Goal: Task Accomplishment & Management: Manage account settings

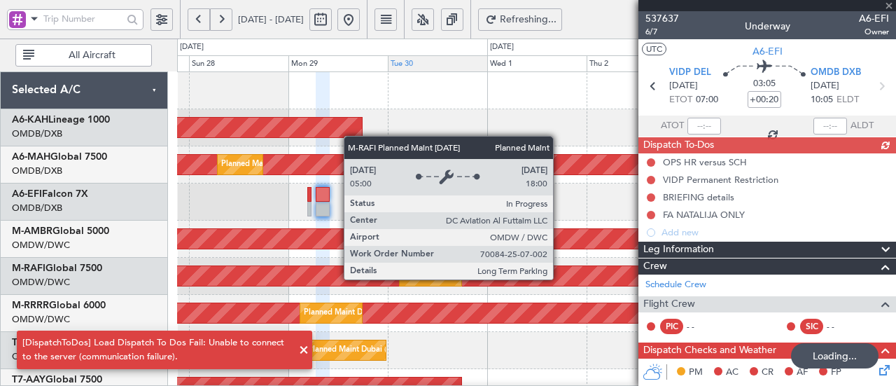
scroll to position [591, 0]
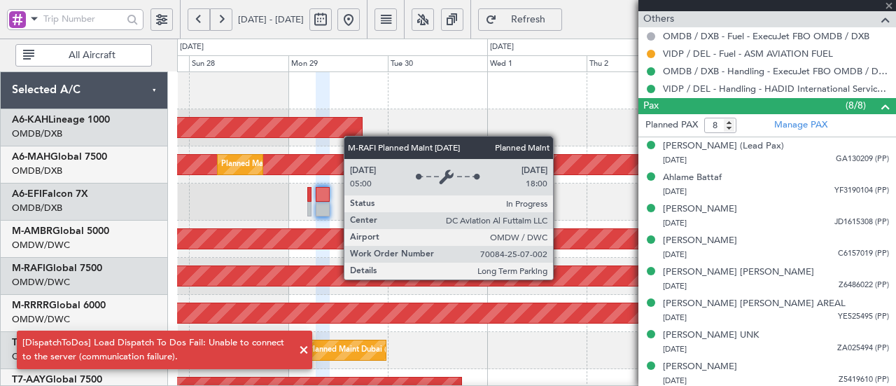
click at [886, 4] on div at bounding box center [768, 5] width 258 height 11
click at [557, 15] on span "Refresh" at bounding box center [528, 20] width 57 height 10
click at [891, 7] on span at bounding box center [889, 6] width 14 height 13
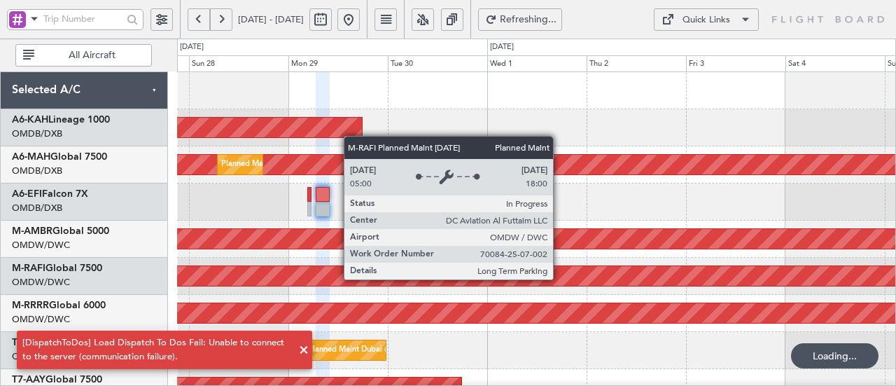
type input "0"
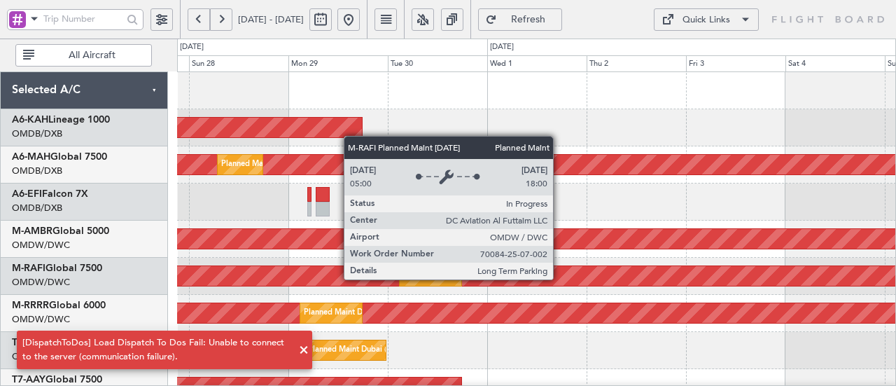
scroll to position [0, 0]
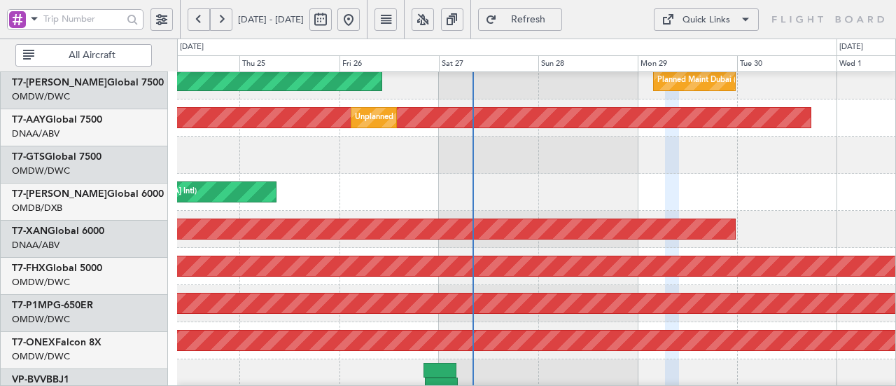
click at [656, 0] on html "27 Sep 2025 - 05 Oct 2025 Refresh Quick Links All Aircraft Planned Maint Dubai …" at bounding box center [448, 193] width 896 height 386
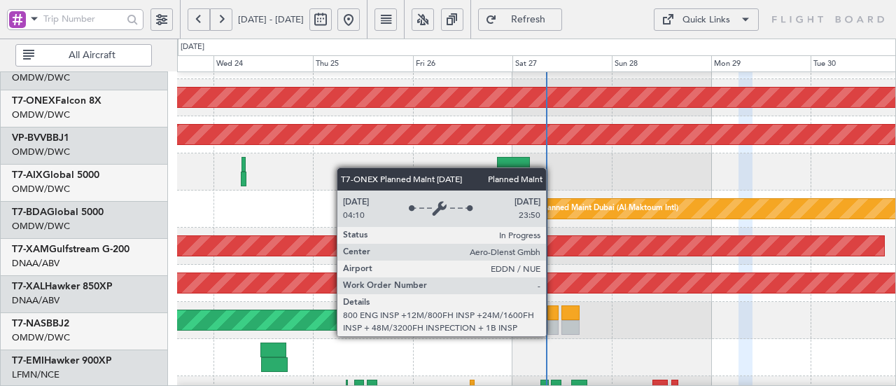
click at [363, 85] on div "Planned Maint Singapore (Changi) Planned Maint Savannah (Savannah/hilton Head I…" at bounding box center [536, 5] width 719 height 816
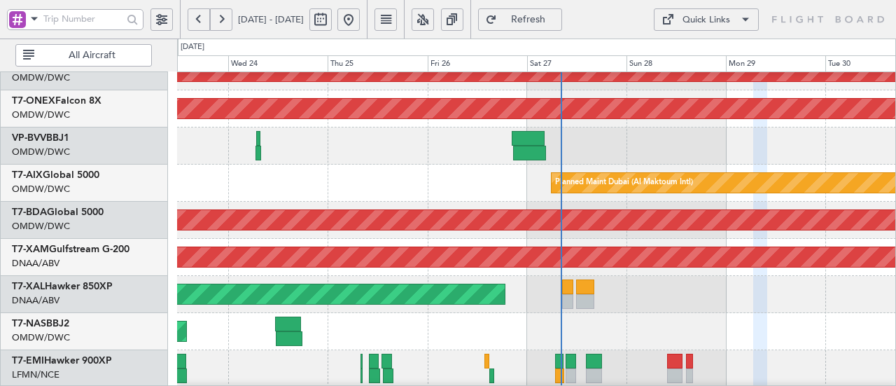
scroll to position [501, 0]
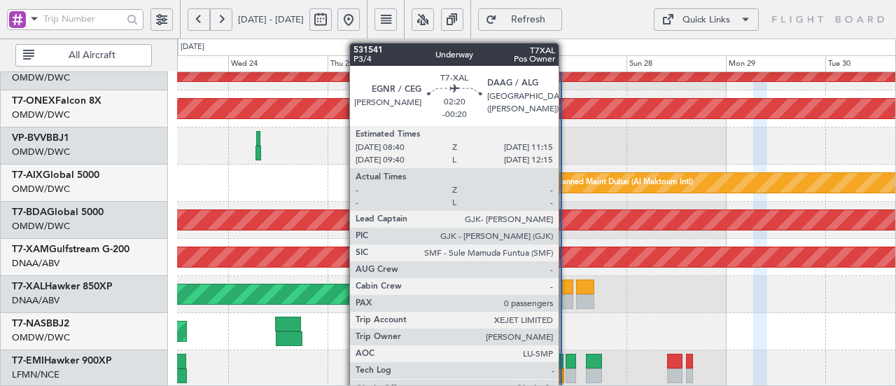
click at [566, 284] on div at bounding box center [567, 286] width 11 height 15
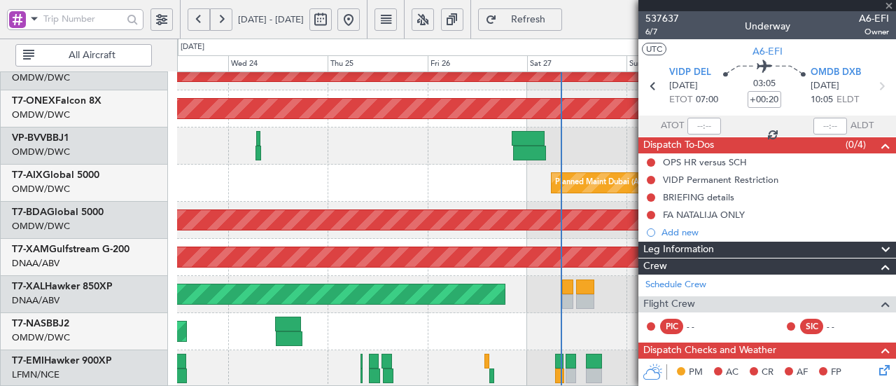
type input "-00:20"
type input "0"
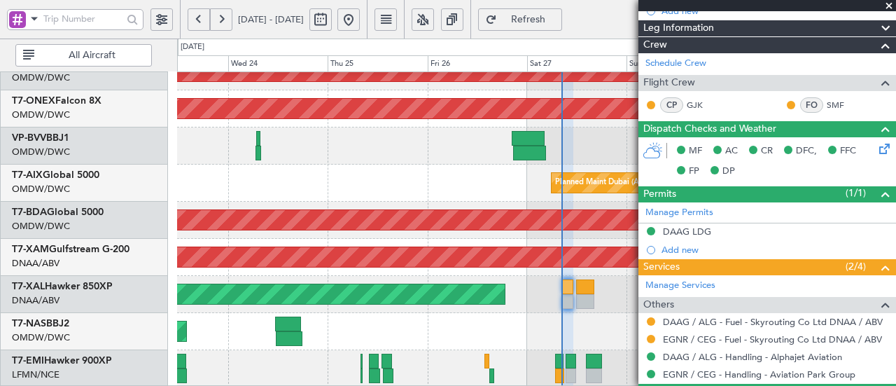
scroll to position [219, 0]
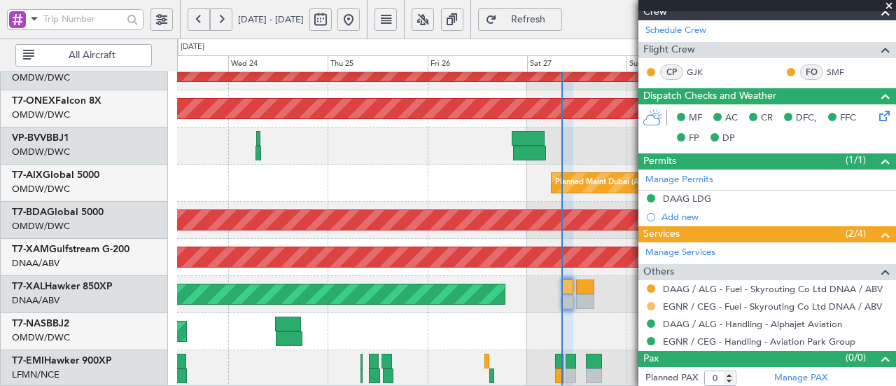
click at [650, 305] on button at bounding box center [651, 306] width 8 height 8
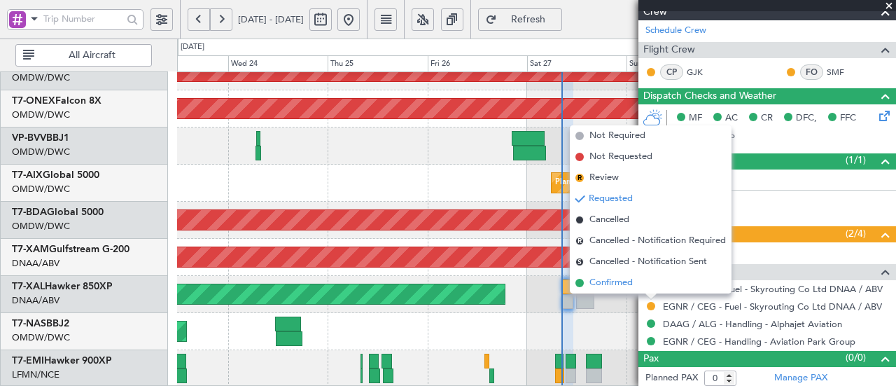
click at [639, 286] on li "Confirmed" at bounding box center [651, 282] width 162 height 21
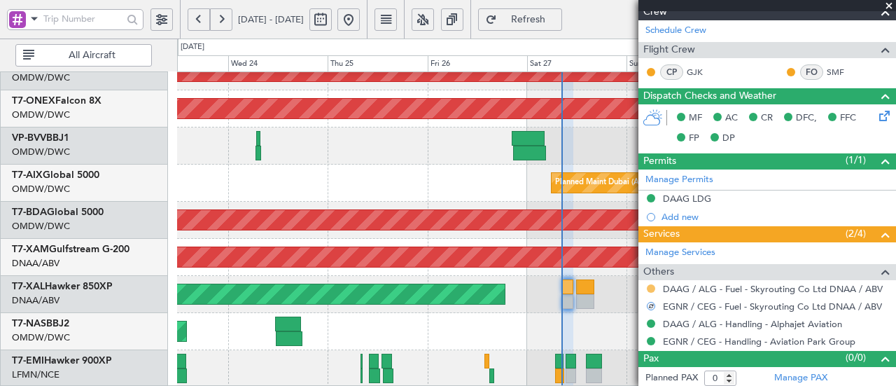
click at [648, 284] on button at bounding box center [651, 288] width 8 height 8
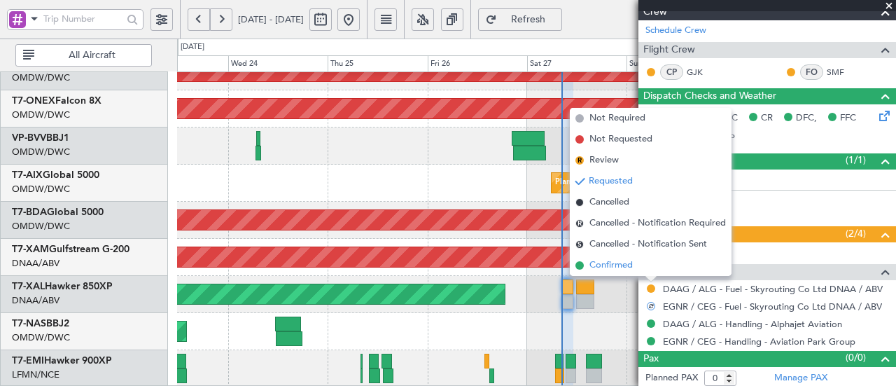
click at [634, 268] on li "Confirmed" at bounding box center [651, 265] width 162 height 21
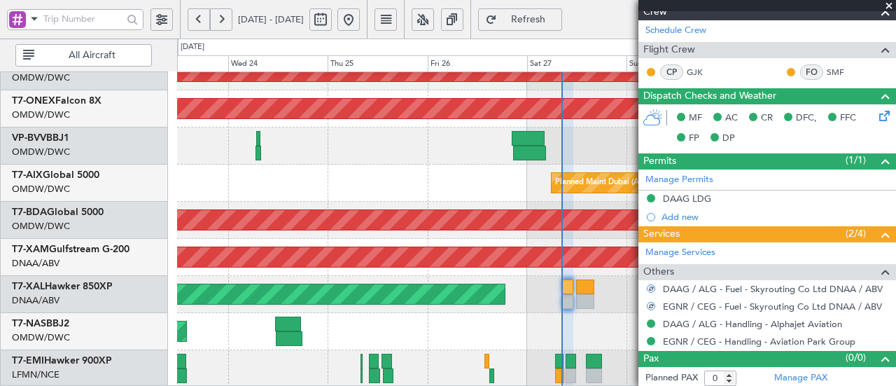
click at [505, 355] on div "Planned Maint [GEOGRAPHIC_DATA]" at bounding box center [536, 368] width 719 height 37
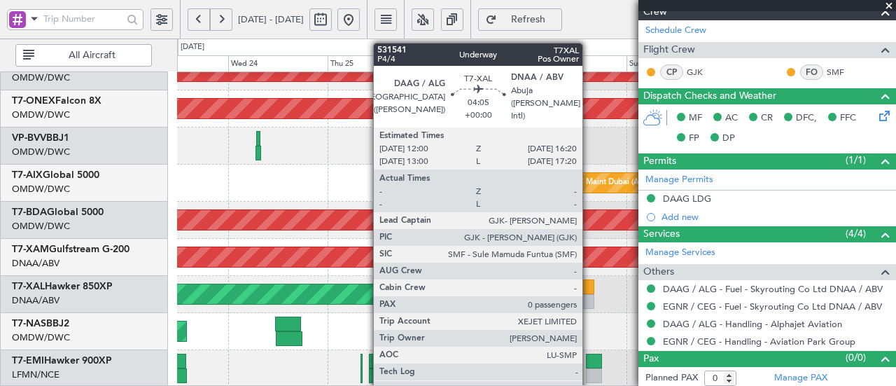
click at [590, 289] on div at bounding box center [585, 286] width 18 height 15
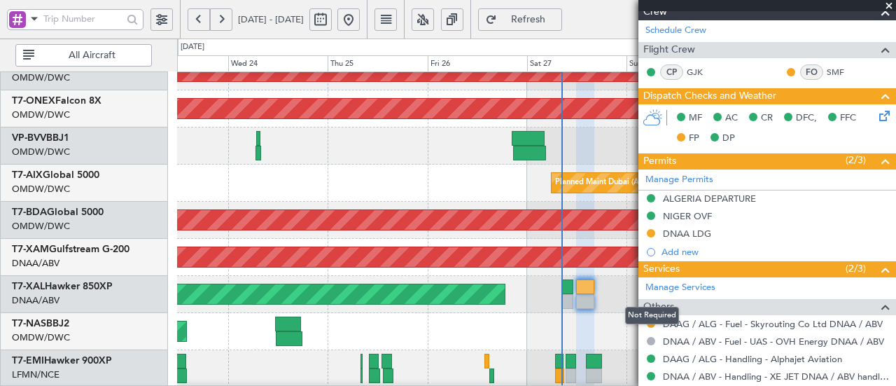
click at [648, 321] on div "Not Required" at bounding box center [652, 316] width 54 height 18
click at [650, 319] on button at bounding box center [651, 323] width 8 height 8
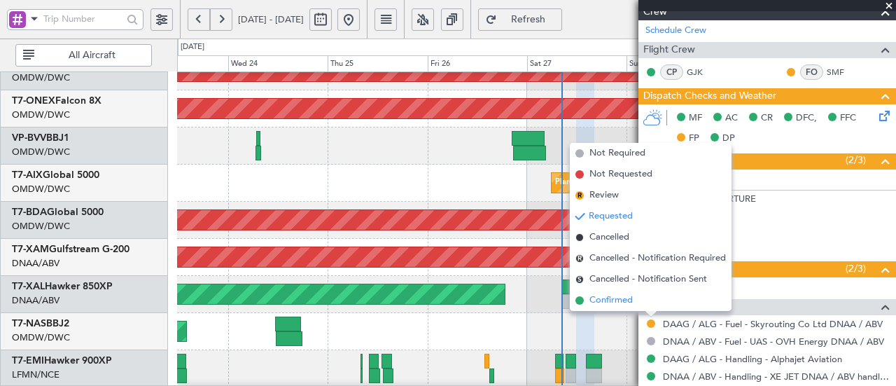
click at [611, 296] on span "Confirmed" at bounding box center [611, 300] width 43 height 14
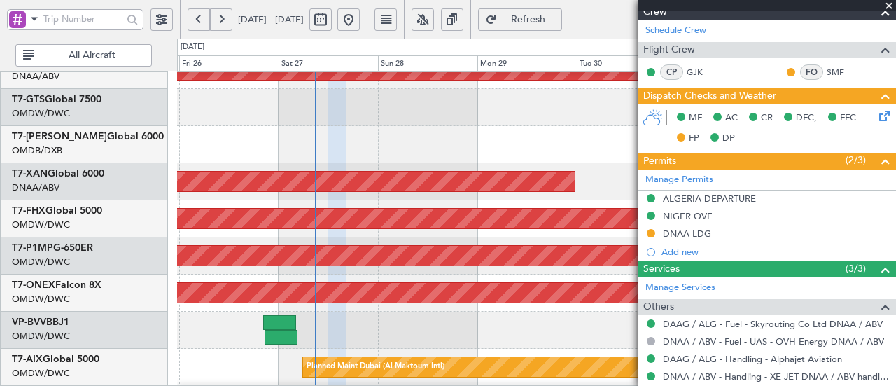
click at [276, 385] on html "23 Sep 2025 - 30 Sep 2025 Refresh Quick Links All Aircraft Unplanned Maint Duba…" at bounding box center [448, 193] width 896 height 386
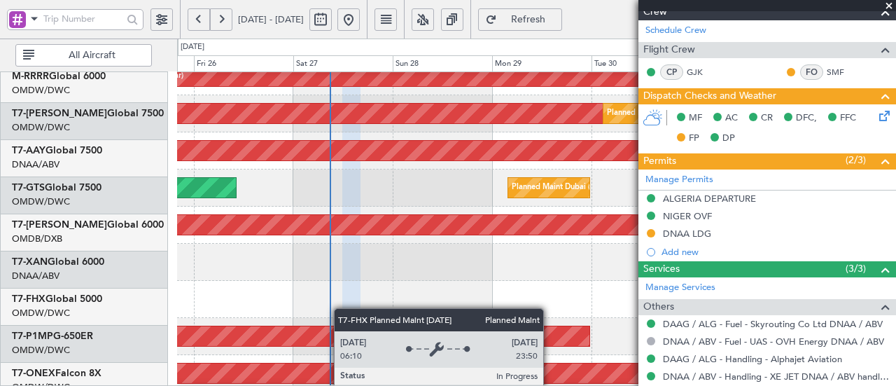
click at [345, 347] on div "AOG Maint Dubai (Al Maktoum Intl)" at bounding box center [536, 336] width 719 height 37
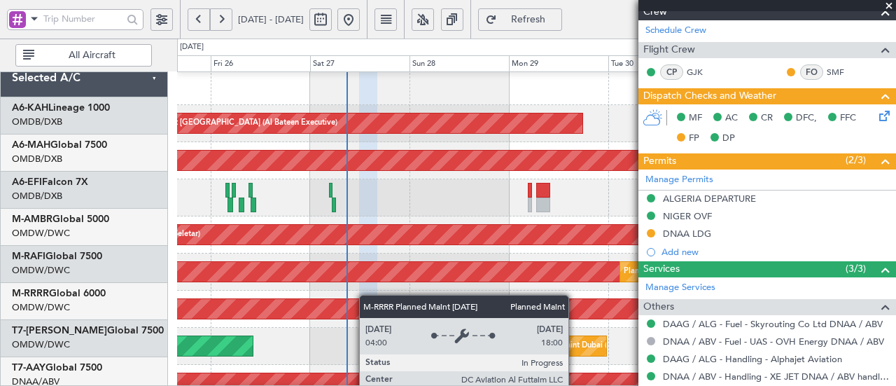
click at [366, 305] on div "Planned Maint Dubai (Al Maktoum Intl)" at bounding box center [537, 309] width 2156 height 20
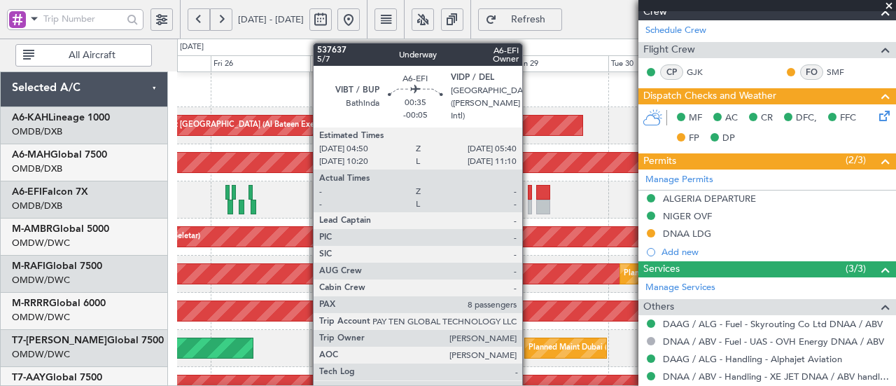
click at [529, 198] on div at bounding box center [530, 192] width 4 height 15
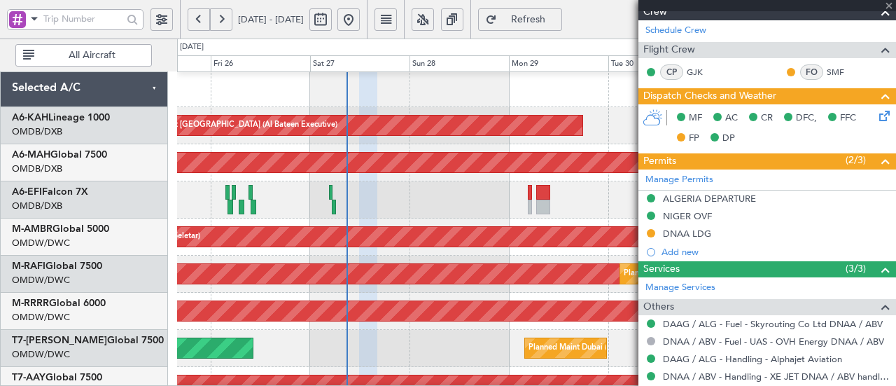
type input "-00:05"
type input "8"
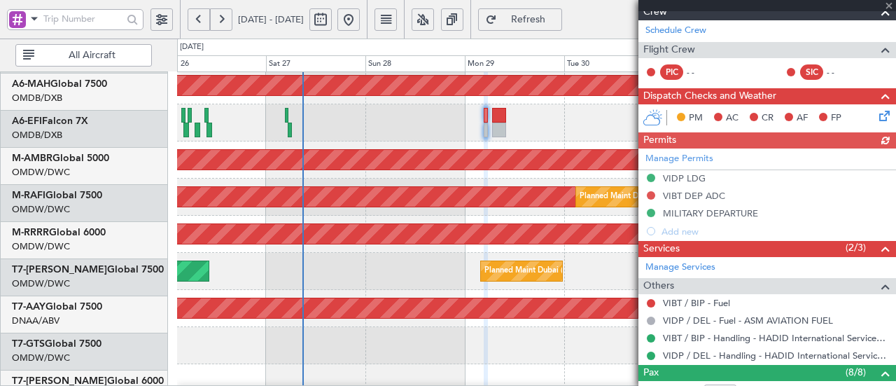
scroll to position [80, 0]
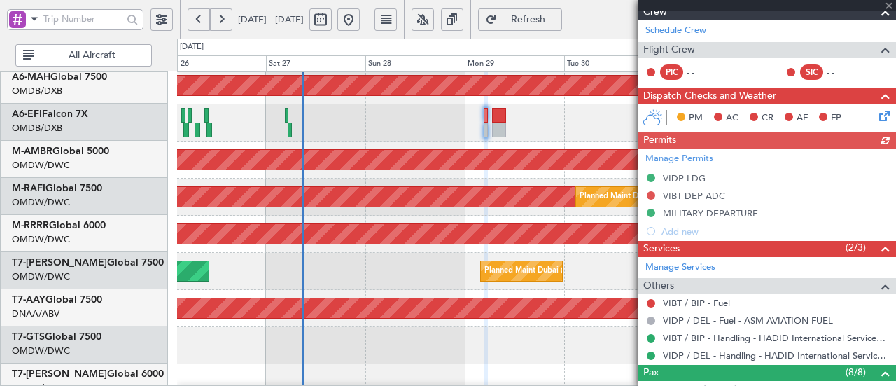
click at [315, 147] on div "Planned Maint [GEOGRAPHIC_DATA] (Seletar)" at bounding box center [536, 159] width 719 height 37
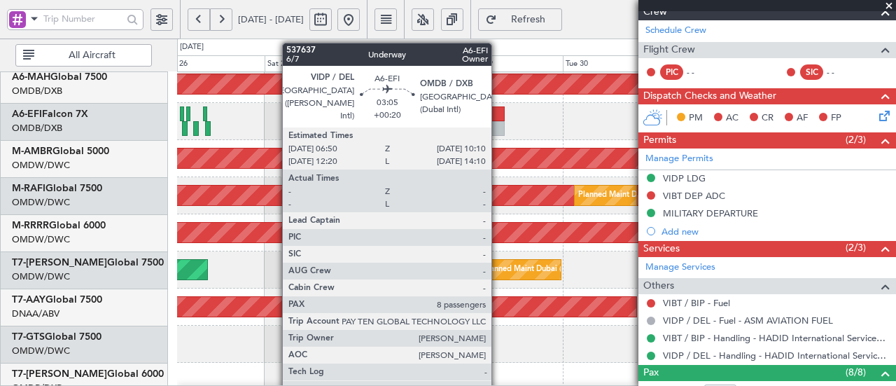
click at [499, 116] on div at bounding box center [498, 113] width 14 height 15
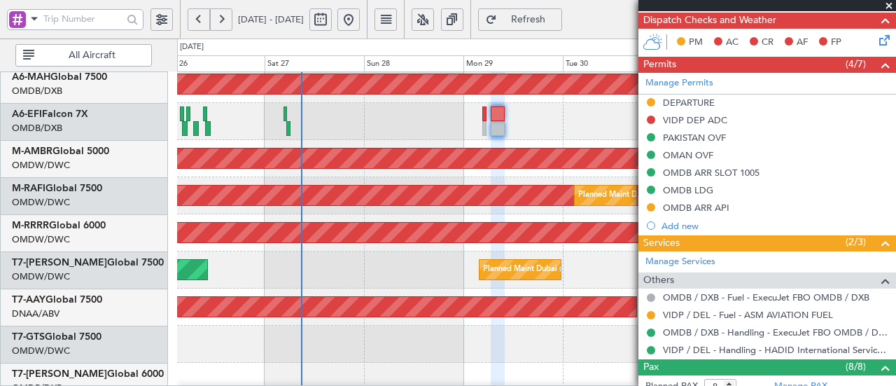
scroll to position [347, 0]
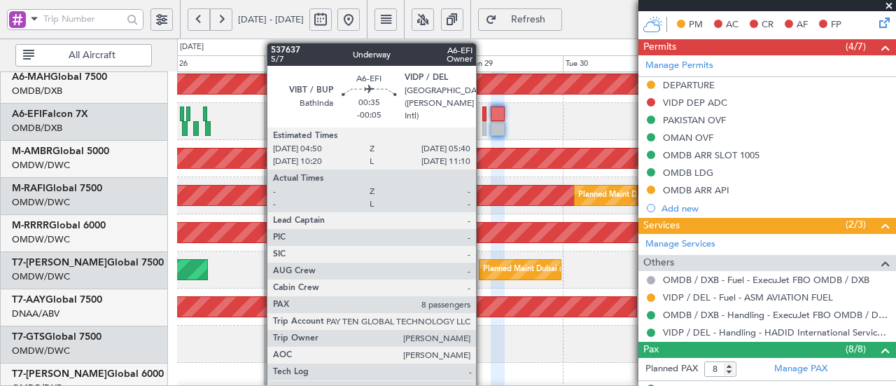
click at [483, 113] on div at bounding box center [484, 113] width 4 height 15
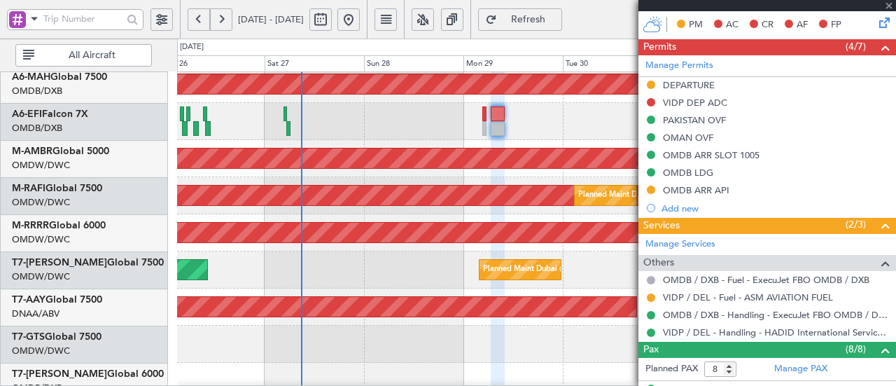
type input "-00:05"
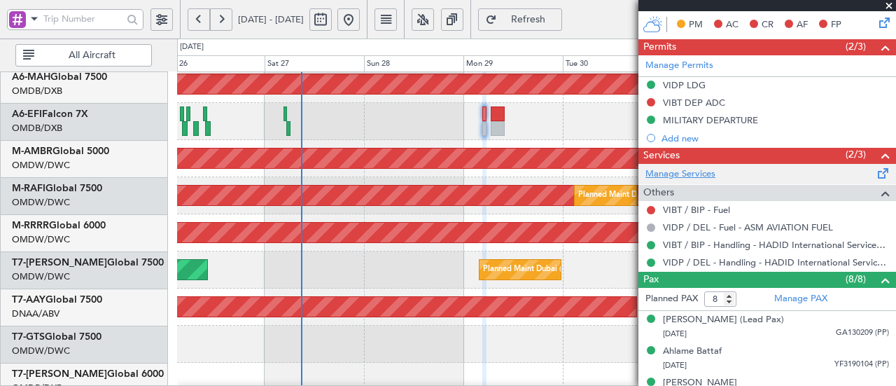
click at [674, 173] on link "Manage Services" at bounding box center [681, 174] width 70 height 14
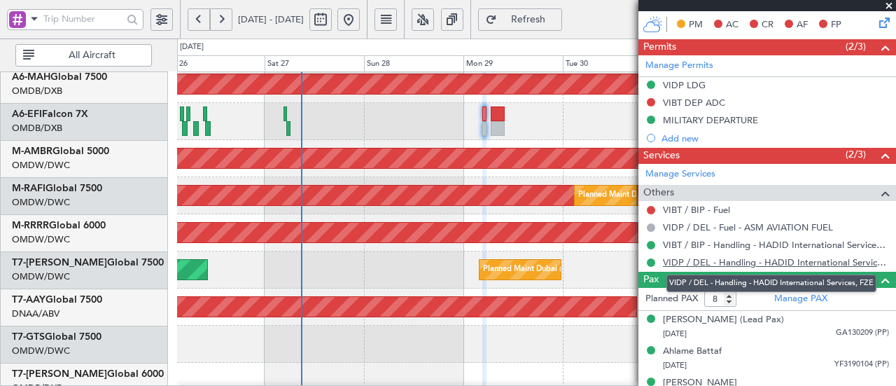
click at [783, 261] on link "VIDP / DEL - Handling - HADID International Services, FZE" at bounding box center [776, 262] width 226 height 12
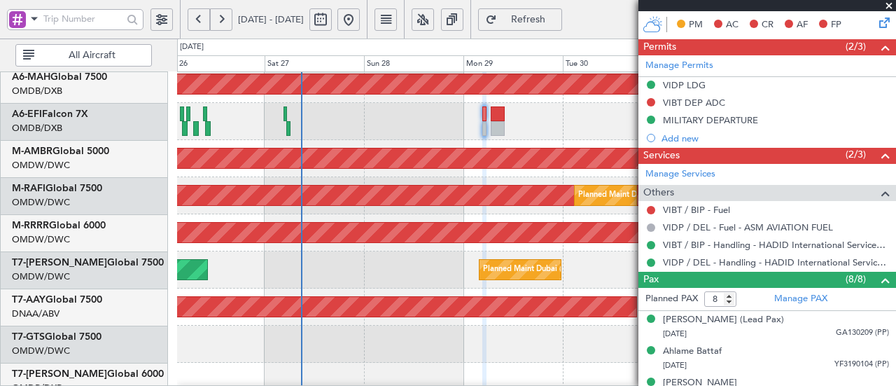
click at [541, 22] on button "Refresh" at bounding box center [520, 19] width 84 height 22
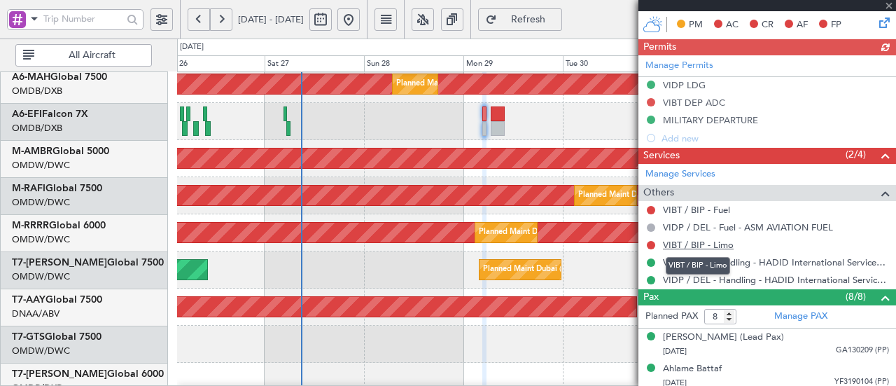
click at [720, 245] on link "VIBT / BIP - Limo" at bounding box center [698, 245] width 71 height 12
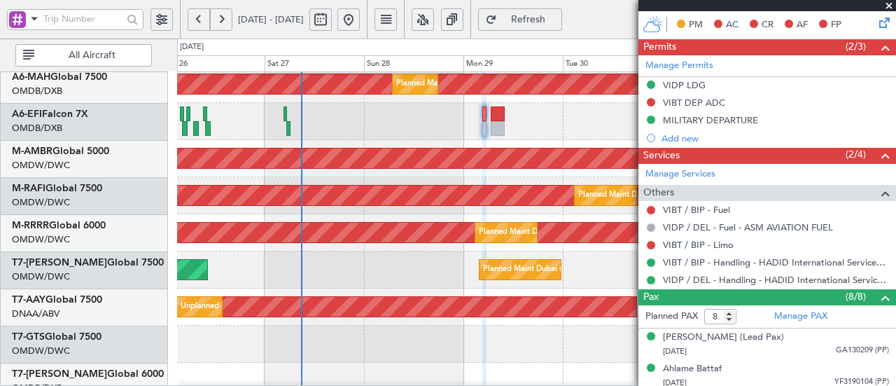
click at [557, 15] on span "Refresh" at bounding box center [528, 20] width 57 height 10
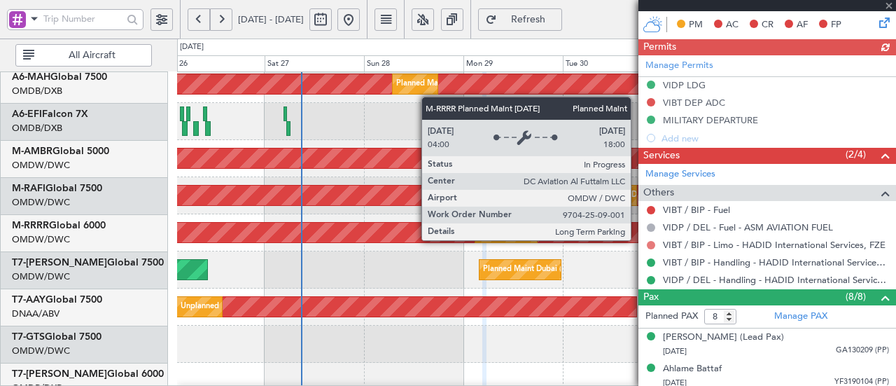
click at [650, 242] on button at bounding box center [651, 245] width 8 height 8
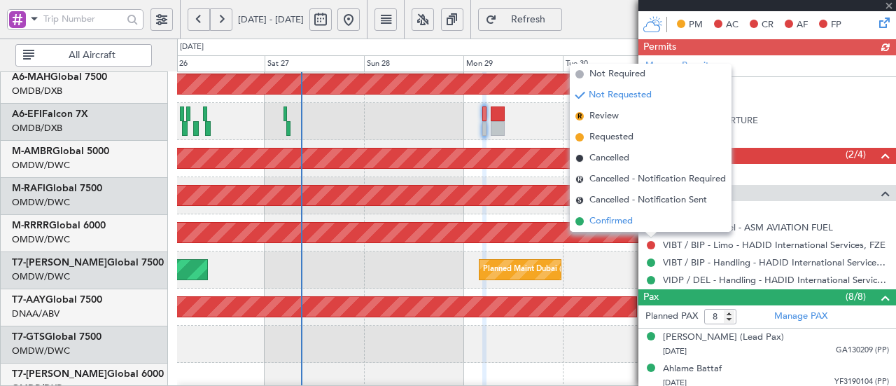
click at [628, 222] on span "Confirmed" at bounding box center [611, 221] width 43 height 14
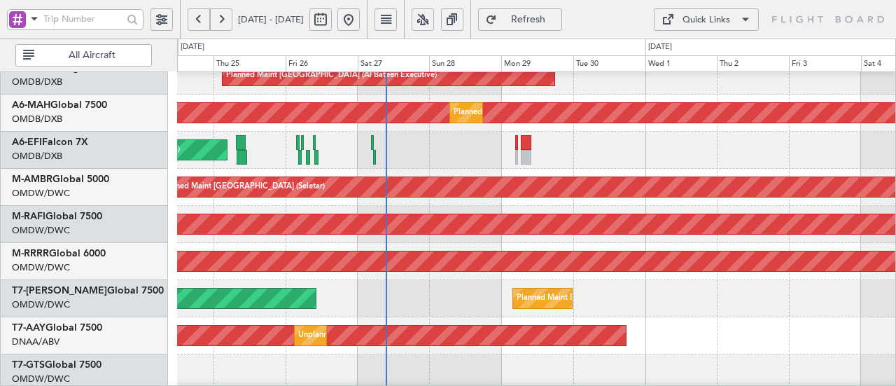
scroll to position [42, 0]
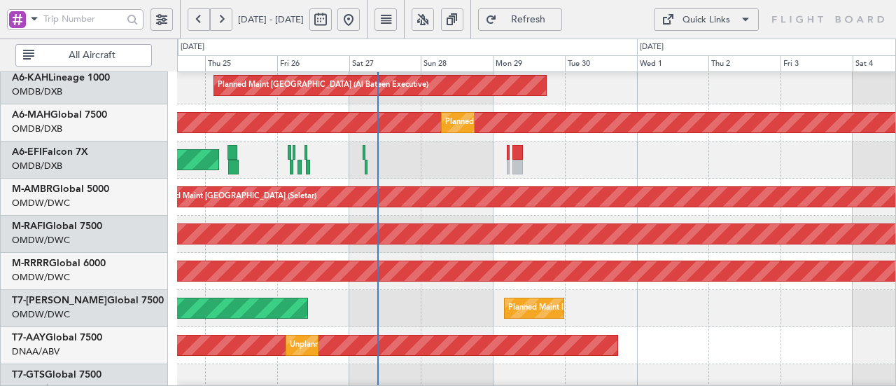
click at [541, 284] on div "Planned Maint Dubai (Al Maktoum Intl) Planned Maint [GEOGRAPHIC_DATA] (Al Makto…" at bounding box center [536, 271] width 719 height 37
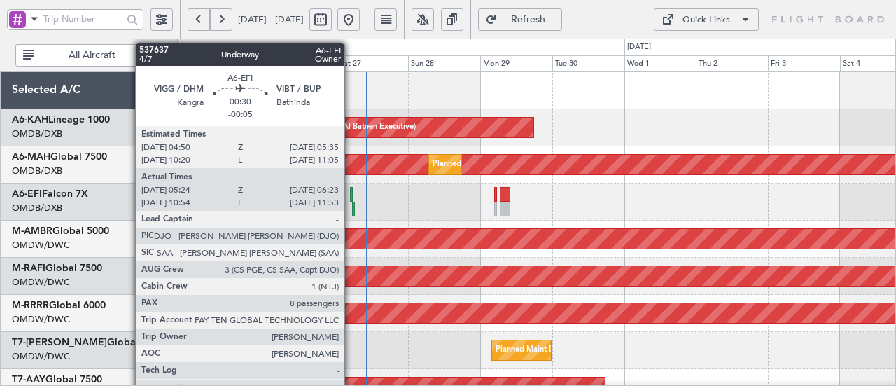
click at [351, 195] on div at bounding box center [351, 194] width 3 height 15
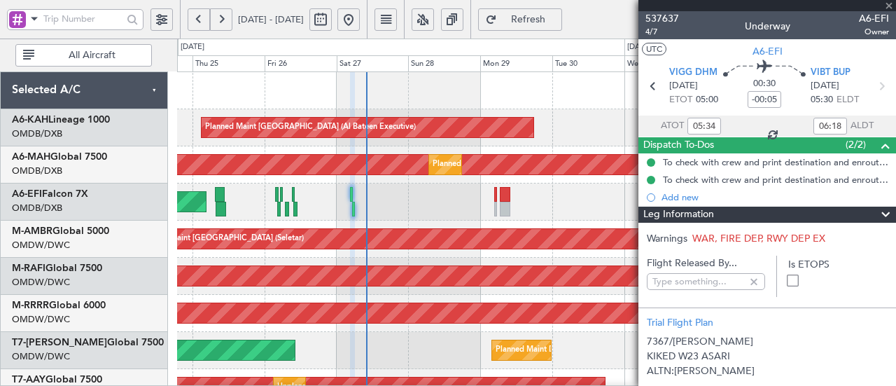
type input "Dherander Fithani (DHF)"
type input "7367"
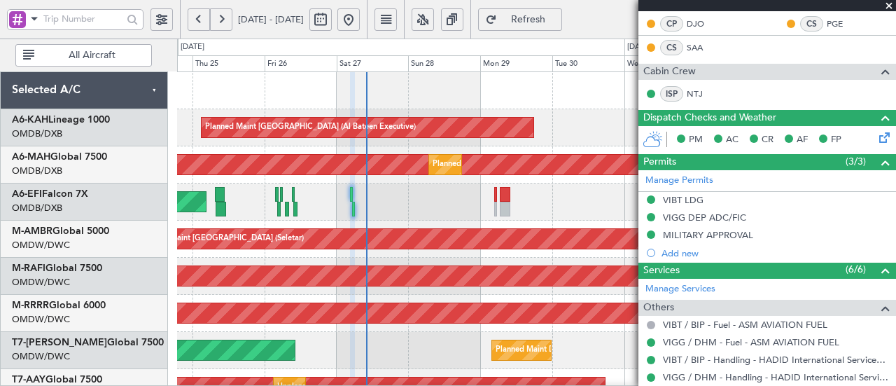
scroll to position [326, 0]
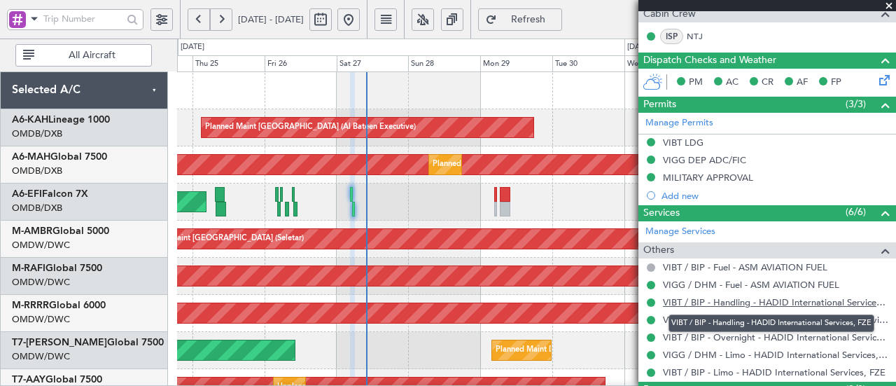
click at [749, 296] on link "VIBT / BIP - Handling - HADID International Services, FZE" at bounding box center [776, 302] width 226 height 12
click at [686, 301] on link "VIBT / BIP - Handling - HADID International Services, FZE" at bounding box center [776, 302] width 226 height 12
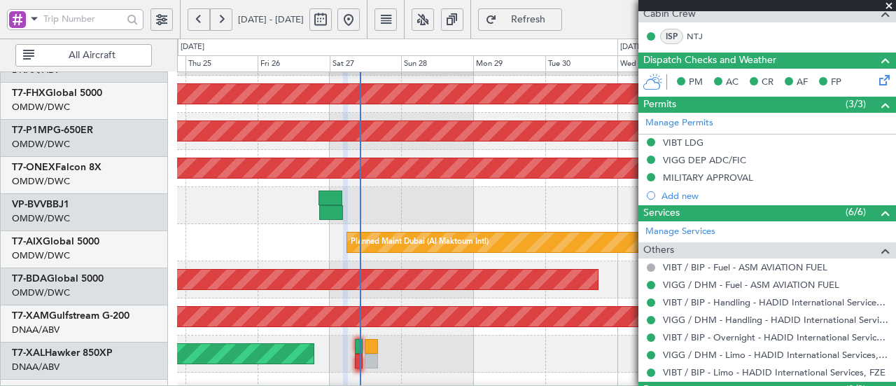
click at [411, 71] on div "AOG Maint Dubai (Al Maktoum Intl) Planned Maint Singapore (Changi) Planned Main…" at bounding box center [448, 212] width 896 height 347
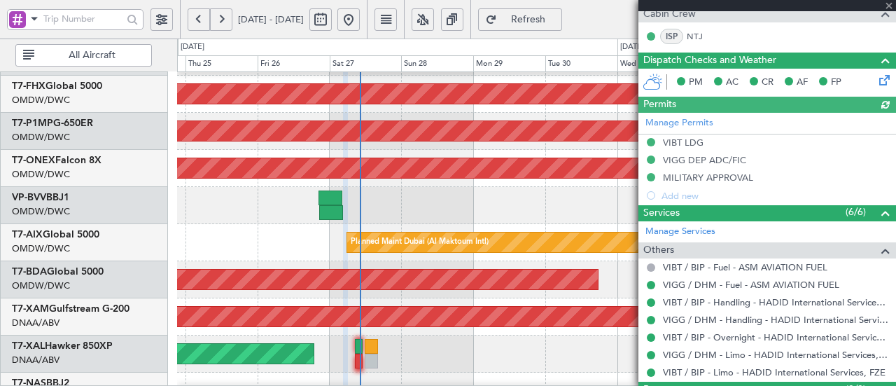
type input "Dherander Fithani (DHF)"
type input "7367"
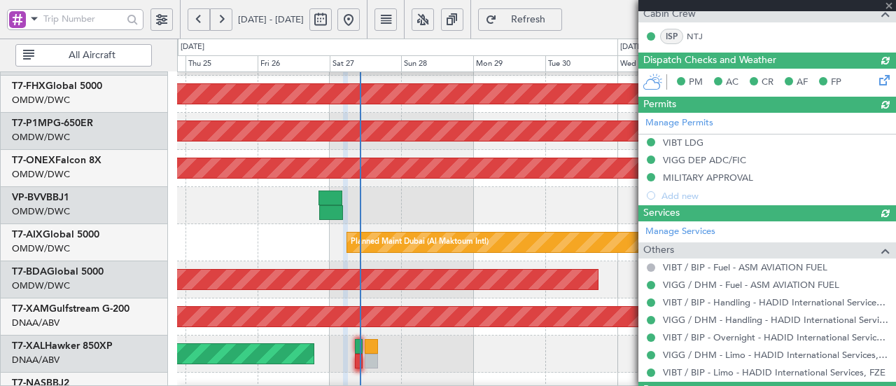
type input "Dherander Fithani (DHF)"
type input "7367"
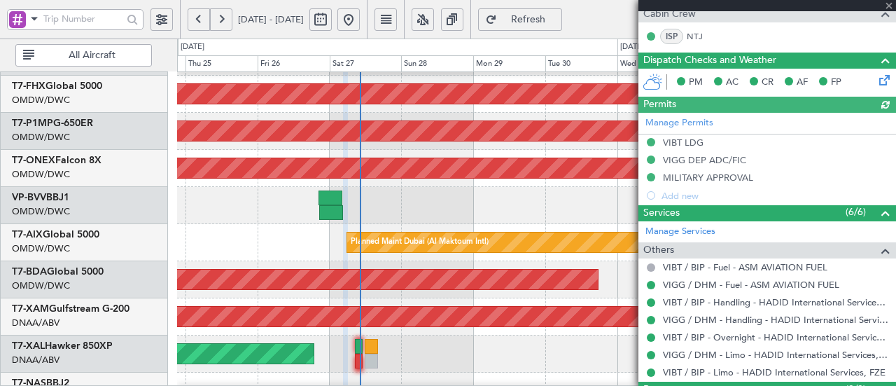
type input "Dherander Fithani (DHF)"
type input "7367"
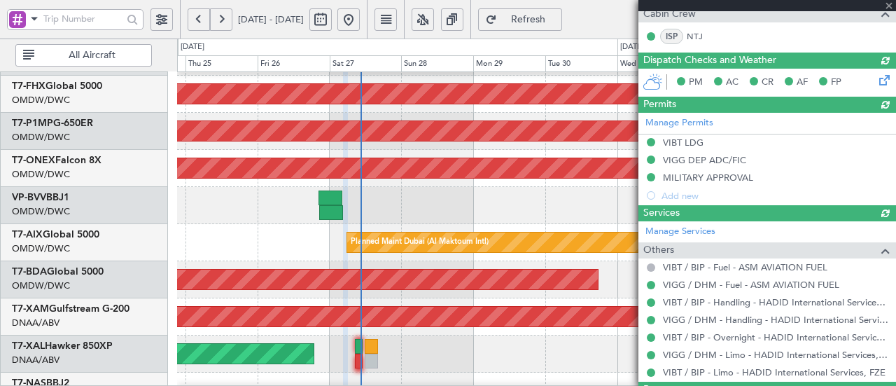
type input "Dherander Fithani (DHF)"
type input "7367"
